Goal: Task Accomplishment & Management: Manage account settings

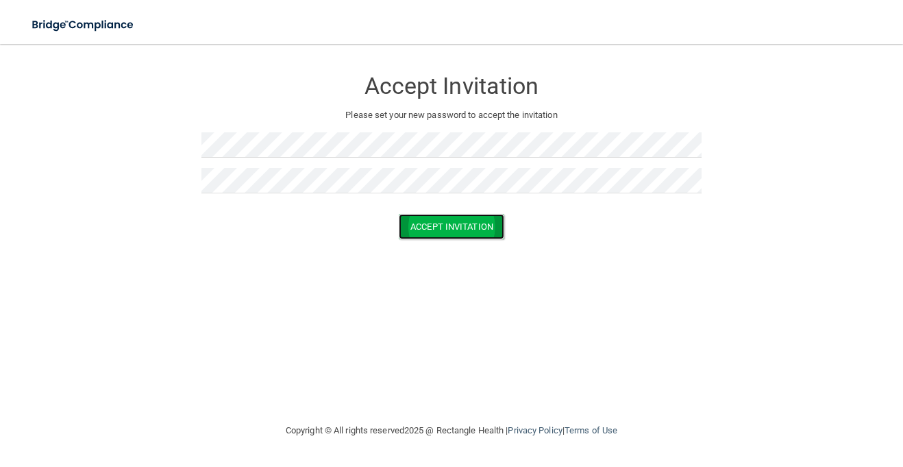
click at [440, 232] on button "Accept Invitation" at bounding box center [452, 226] width 106 height 25
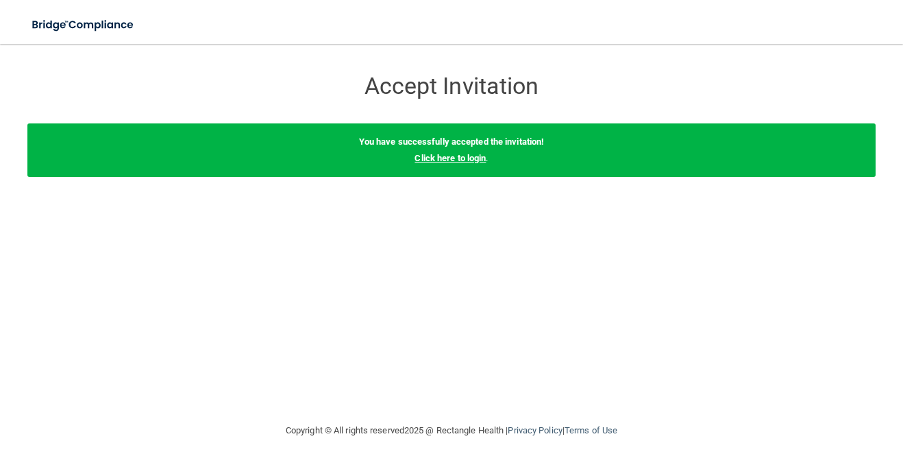
click at [458, 161] on link "Click here to login" at bounding box center [450, 158] width 71 height 10
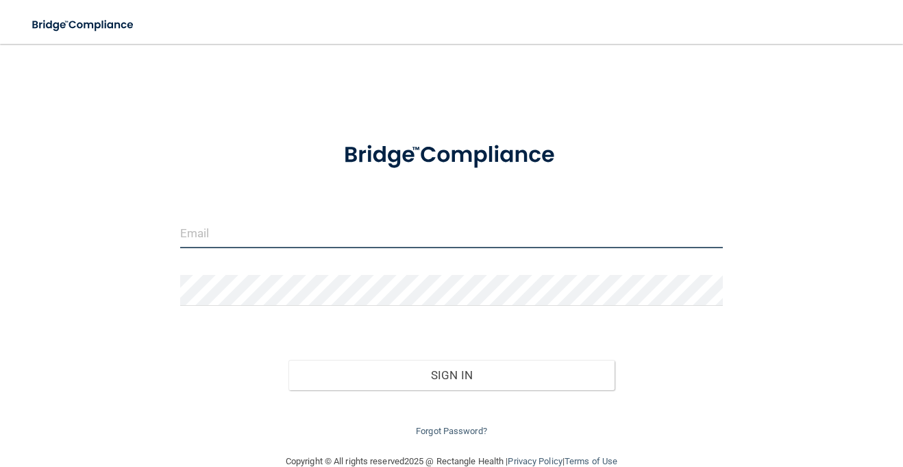
click at [324, 231] on input "email" at bounding box center [451, 232] width 543 height 31
type input "[EMAIL_ADDRESS][DOMAIN_NAME]"
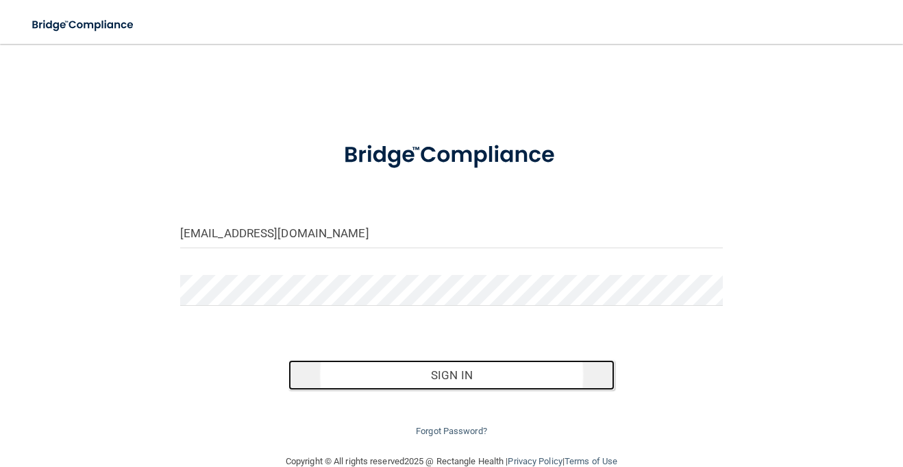
click at [474, 379] on button "Sign In" at bounding box center [450, 375] width 325 height 30
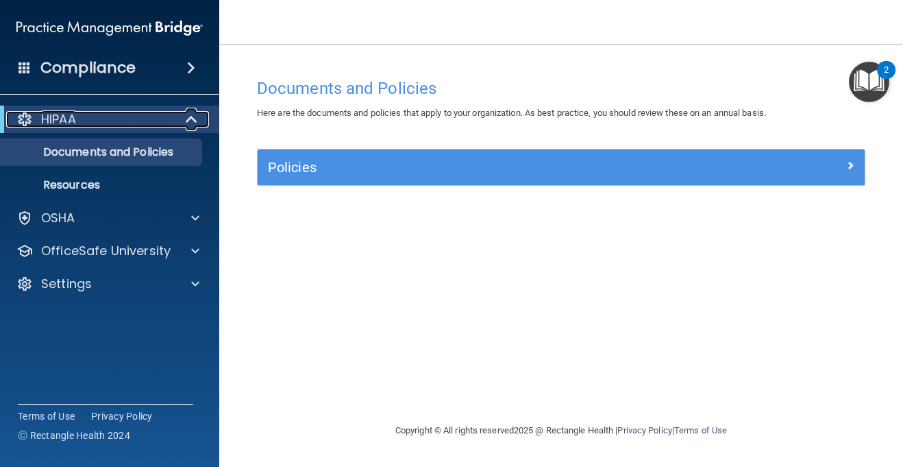
click at [183, 121] on div at bounding box center [192, 119] width 34 height 16
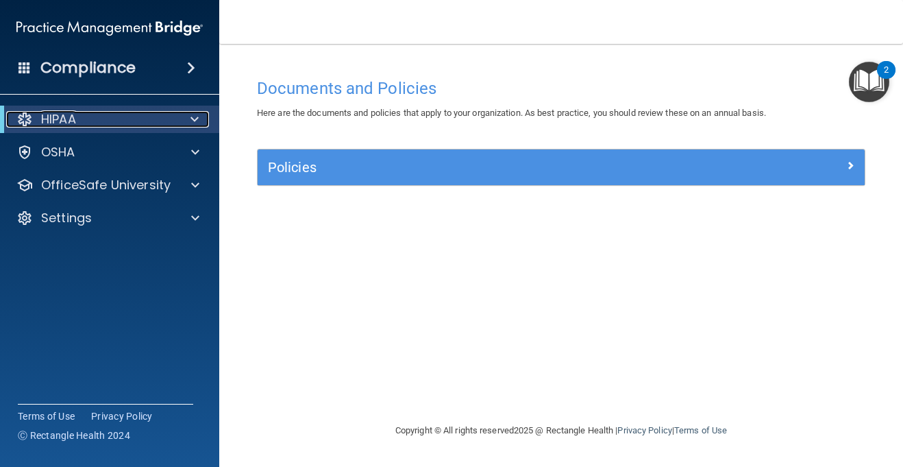
click at [89, 113] on div "HIPAA" at bounding box center [90, 119] width 169 height 16
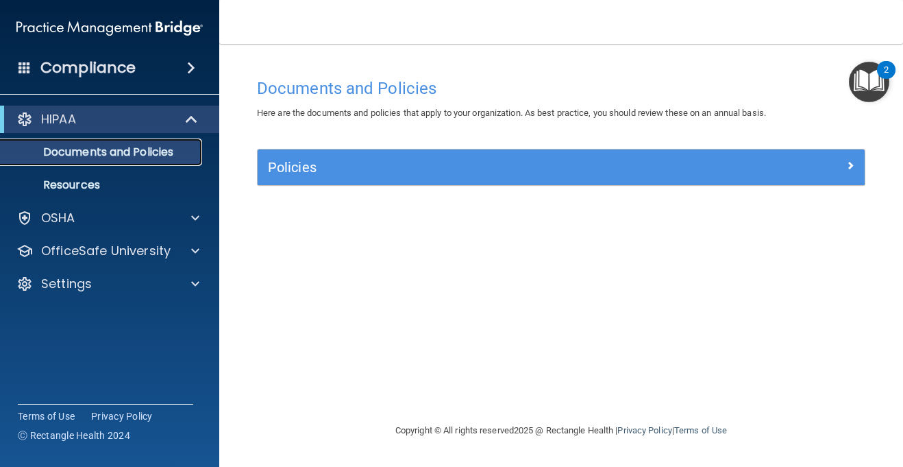
click at [99, 151] on p "Documents and Policies" at bounding box center [102, 152] width 187 height 14
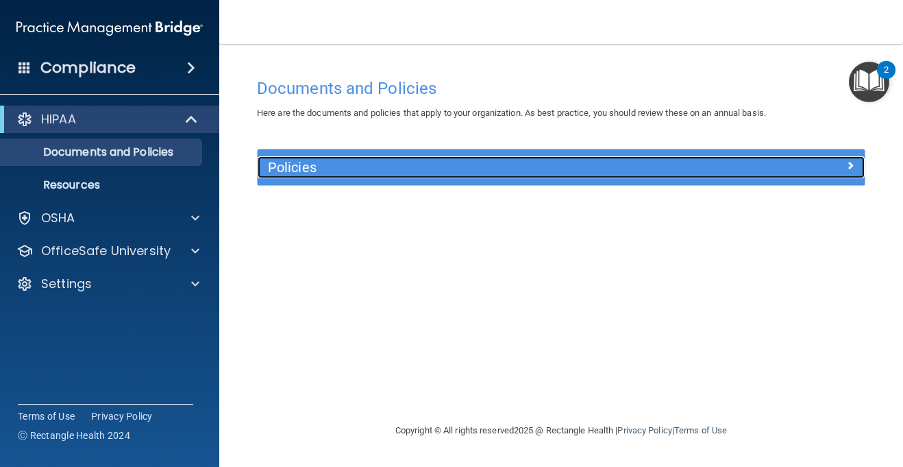
click at [850, 169] on span at bounding box center [850, 165] width 8 height 16
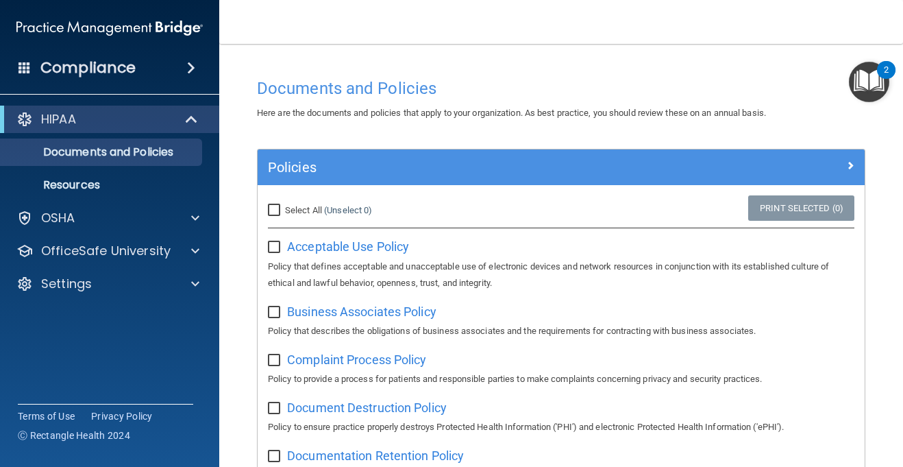
click at [880, 76] on div "2" at bounding box center [886, 70] width 19 height 18
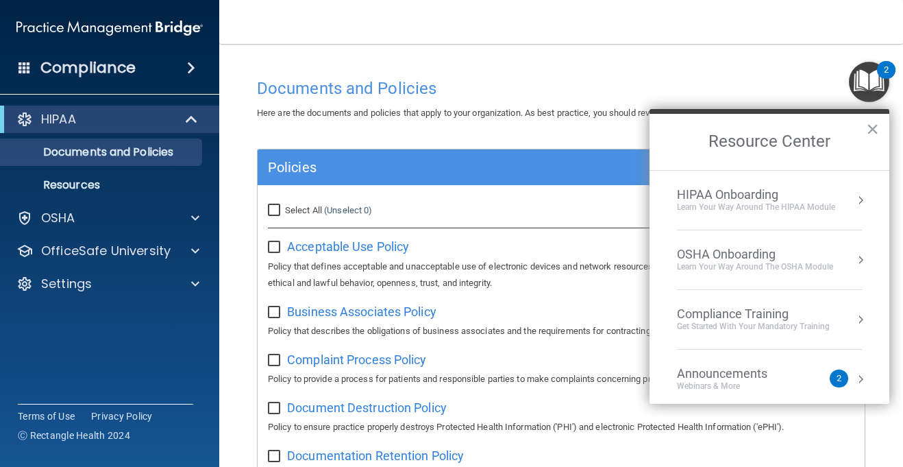
click at [880, 72] on div "2" at bounding box center [886, 70] width 19 height 18
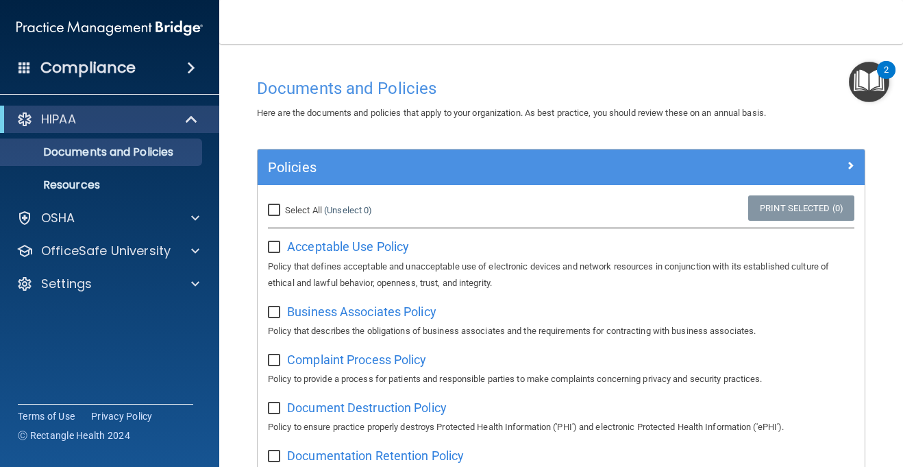
click at [578, 27] on nav "Toggle navigation [PERSON_NAME] [EMAIL_ADDRESS][DOMAIN_NAME] Manage My Enterpri…" at bounding box center [561, 22] width 684 height 44
click at [500, 82] on h4 "Documents and Policies" at bounding box center [561, 88] width 608 height 18
click at [816, 404] on div "Document Destruction Policy Policy to ensure practice properly destroys Protect…" at bounding box center [561, 415] width 587 height 39
